Goal: Task Accomplishment & Management: Manage account settings

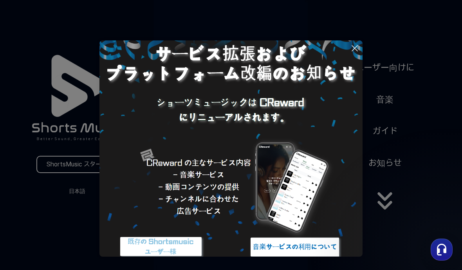
scroll to position [21, 0]
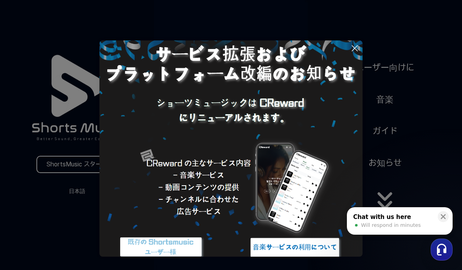
click at [357, 41] on img at bounding box center [230, 150] width 263 height 263
click at [353, 54] on img at bounding box center [230, 150] width 263 height 263
click at [360, 49] on img at bounding box center [230, 150] width 263 height 263
click at [344, 50] on img at bounding box center [230, 150] width 263 height 263
click at [364, 52] on button at bounding box center [231, 135] width 462 height 270
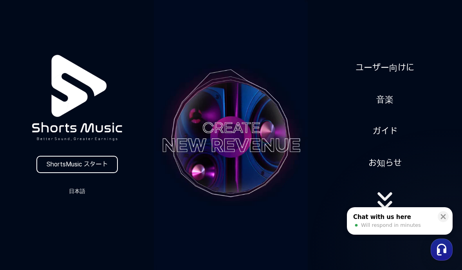
click at [364, 46] on div "ShortsMusic スタート 日本語 ユーザー向けに 音楽 ガイド お知らせ" at bounding box center [231, 137] width 462 height 274
click at [445, 213] on icon at bounding box center [444, 216] width 8 height 8
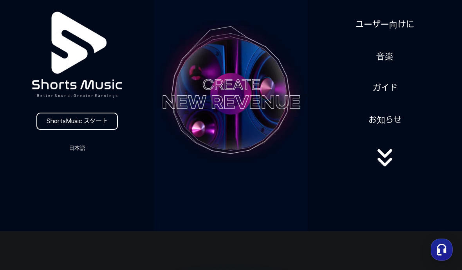
scroll to position [45, 0]
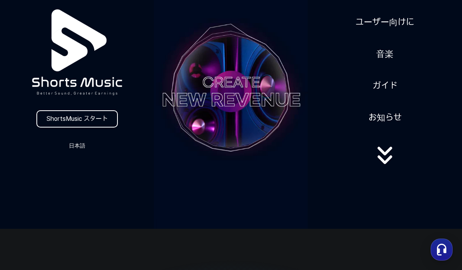
click at [61, 150] on button "日本語" at bounding box center [77, 145] width 38 height 11
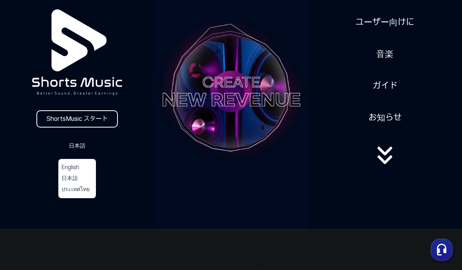
click at [84, 148] on button at bounding box center [231, 135] width 462 height 270
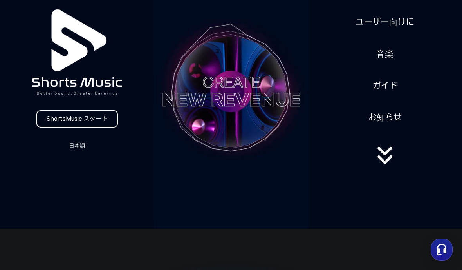
click at [96, 126] on link "ShortsMusic スタート" at bounding box center [76, 118] width 81 height 17
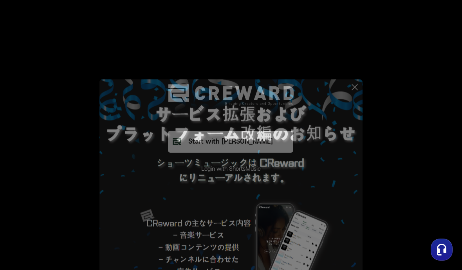
scroll to position [33, 0]
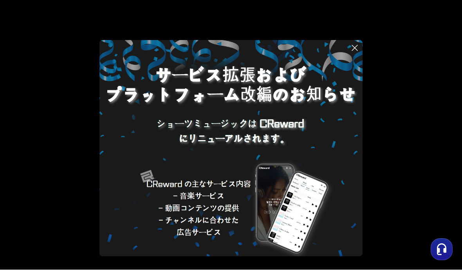
click at [96, 124] on button at bounding box center [231, 135] width 462 height 270
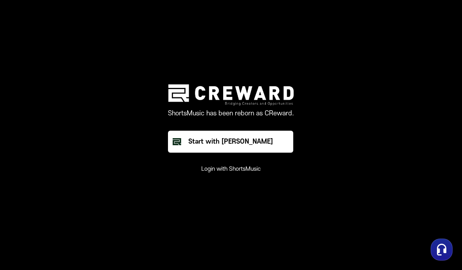
click at [266, 130] on button "Start with [PERSON_NAME]" at bounding box center [230, 141] width 125 height 22
